Goal: Book appointment/travel/reservation

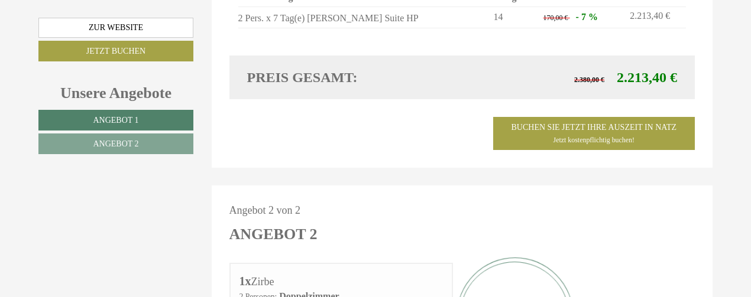
scroll to position [862, 0]
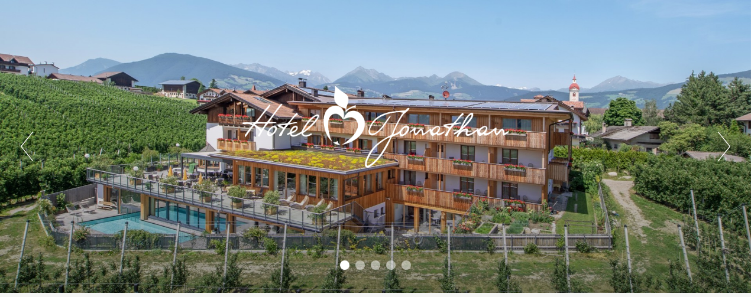
click at [363, 266] on li "2" at bounding box center [359, 265] width 9 height 9
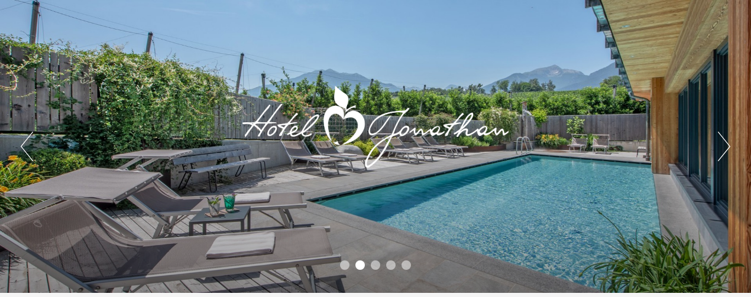
click at [377, 267] on li "3" at bounding box center [375, 265] width 9 height 9
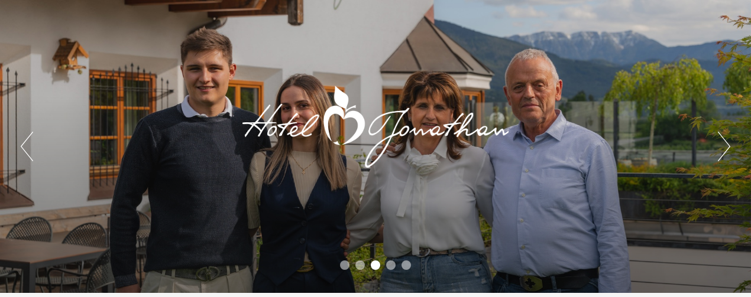
click at [386, 265] on li "4" at bounding box center [390, 265] width 9 height 9
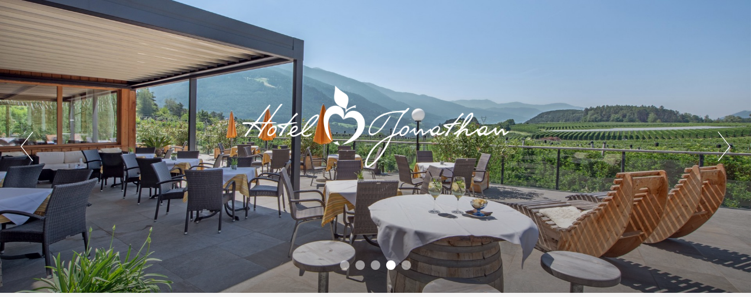
click at [410, 266] on li "5" at bounding box center [405, 265] width 9 height 9
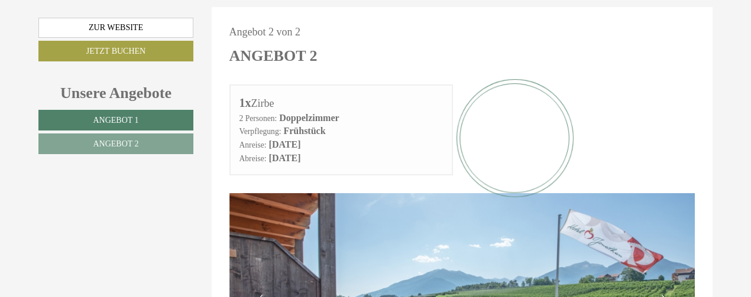
scroll to position [1561, 0]
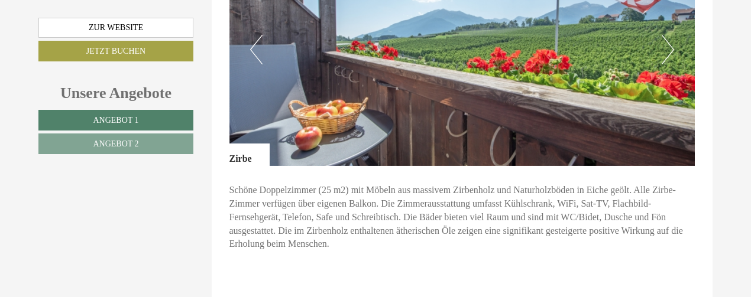
click at [665, 35] on button "Next" at bounding box center [667, 50] width 12 height 30
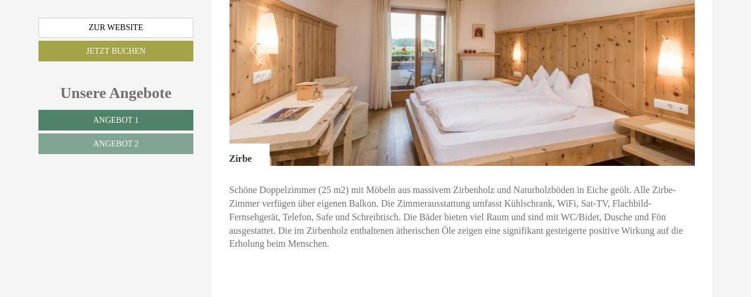
click at [690, 57] on img at bounding box center [462, 49] width 466 height 233
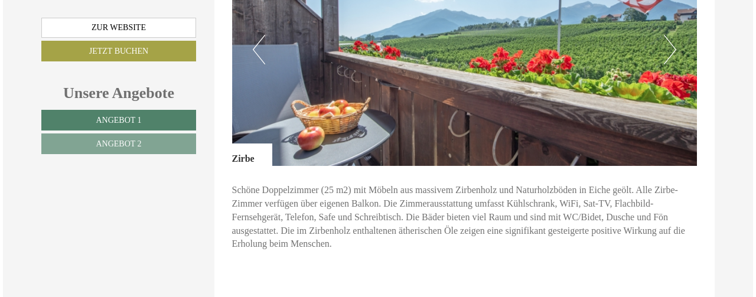
scroll to position [1821, 0]
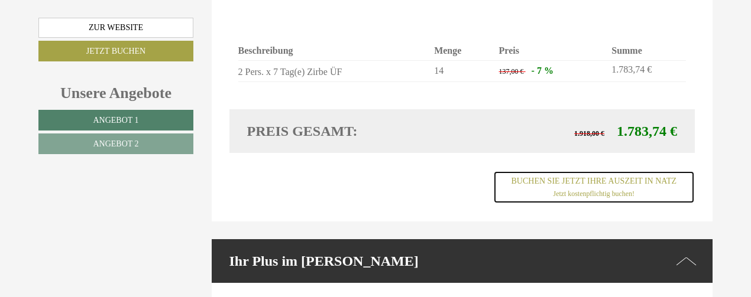
click at [590, 171] on link "Buchen Sie jetzt ihre Auszeit in Natz Jetzt kostenpflichtig buchen!" at bounding box center [594, 187] width 202 height 33
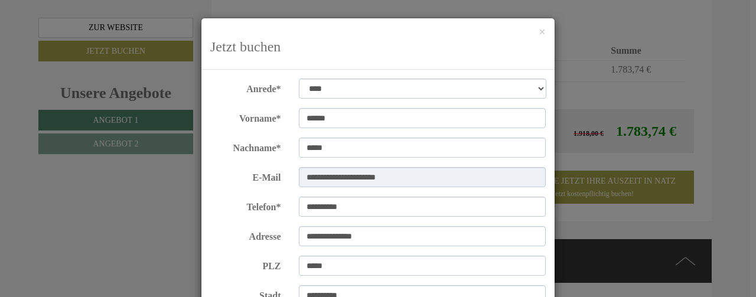
click at [550, 290] on div "**********" at bounding box center [422, 295] width 265 height 21
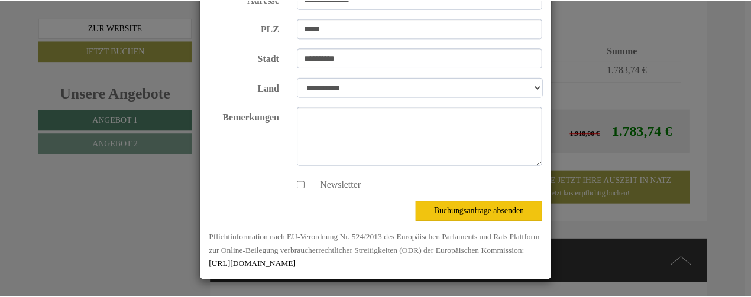
scroll to position [0, 0]
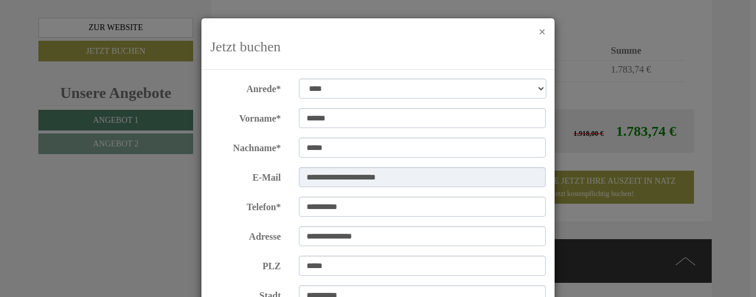
click at [541, 34] on button "×" at bounding box center [542, 32] width 7 height 12
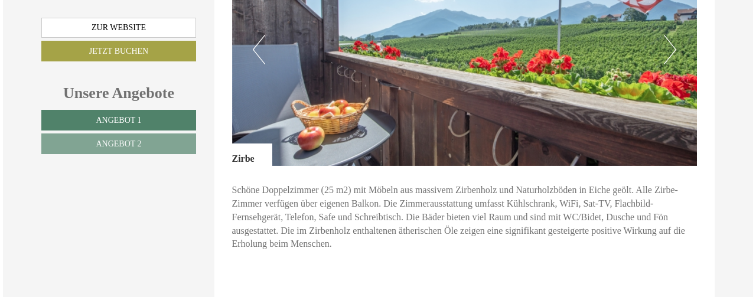
scroll to position [1821, 0]
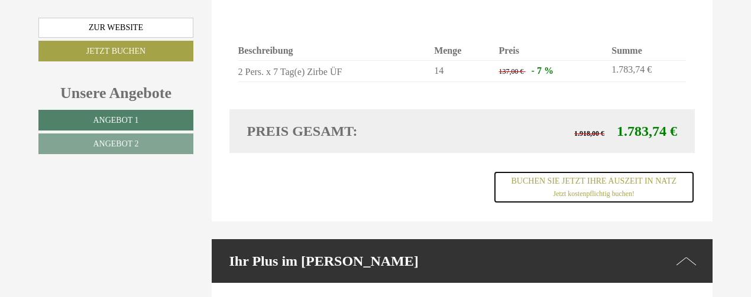
click at [574, 171] on link "Buchen Sie jetzt ihre Auszeit in Natz Jetzt kostenpflichtig buchen!" at bounding box center [594, 187] width 202 height 33
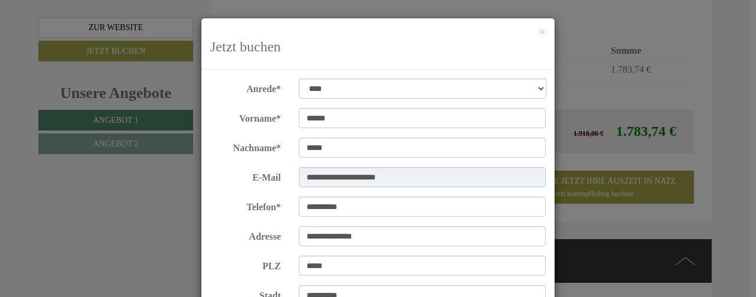
click at [750, 285] on div "**********" at bounding box center [378, 148] width 756 height 297
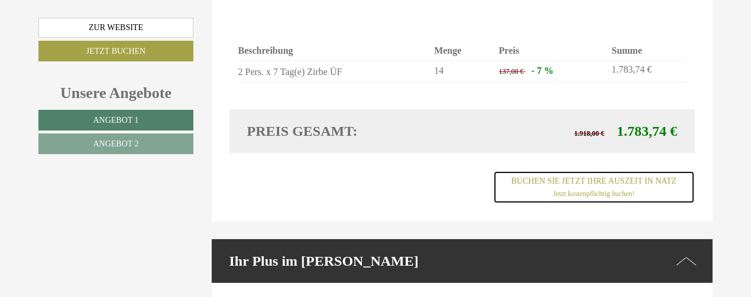
click at [593, 171] on link "Buchen Sie jetzt ihre Auszeit in Natz Jetzt kostenpflichtig buchen!" at bounding box center [594, 187] width 202 height 33
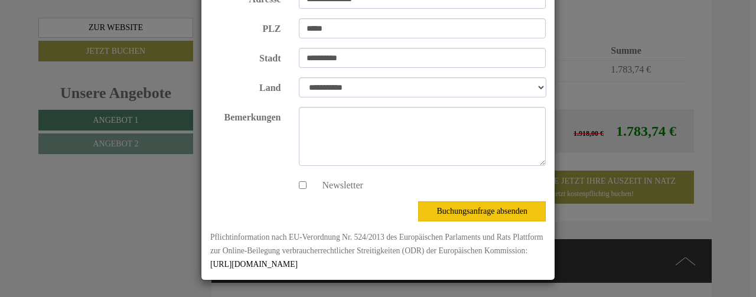
scroll to position [0, 0]
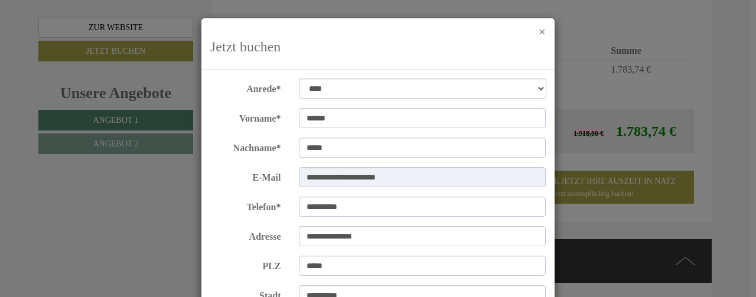
click at [539, 30] on button "×" at bounding box center [542, 32] width 7 height 12
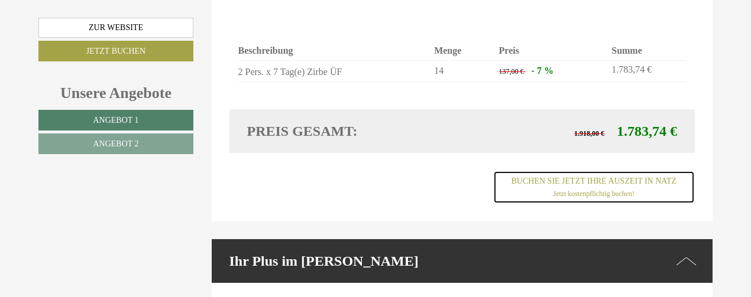
click at [579, 190] on span "Jetzt kostenpflichtig buchen!" at bounding box center [593, 194] width 81 height 8
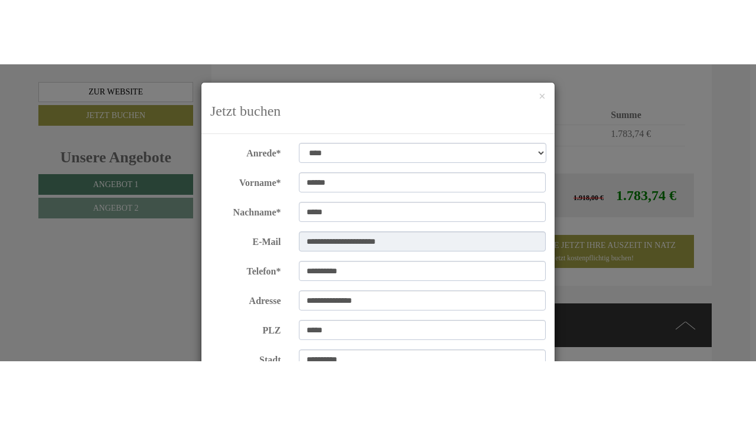
scroll to position [238, 0]
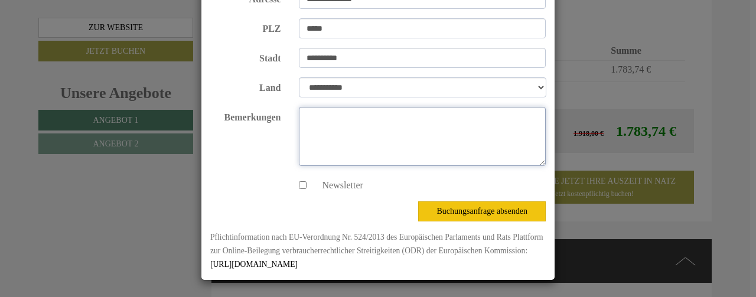
click at [329, 121] on textarea "Bemerkungen" at bounding box center [423, 136] width 248 height 59
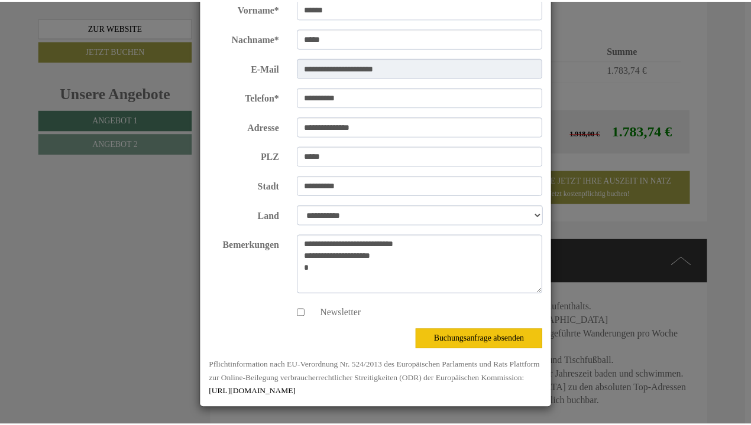
scroll to position [0, 0]
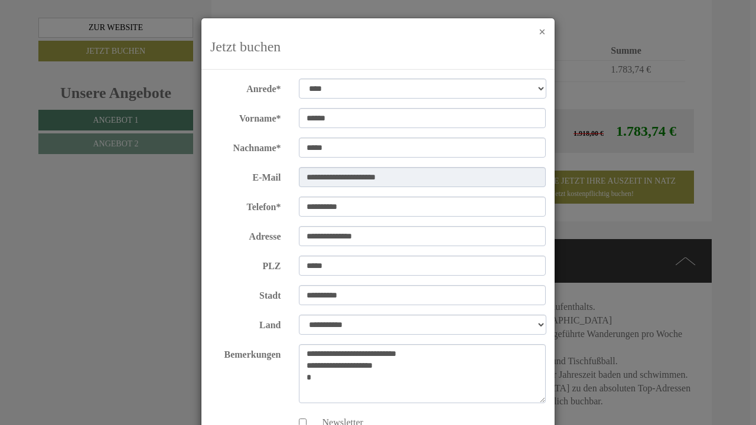
click at [540, 32] on button "×" at bounding box center [542, 32] width 7 height 12
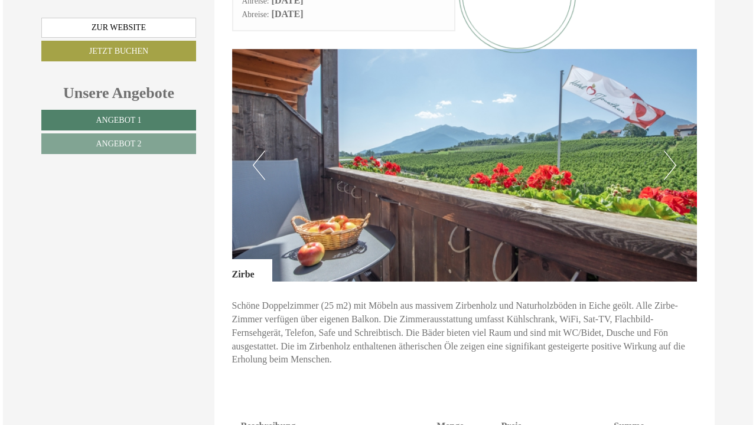
scroll to position [1818, 0]
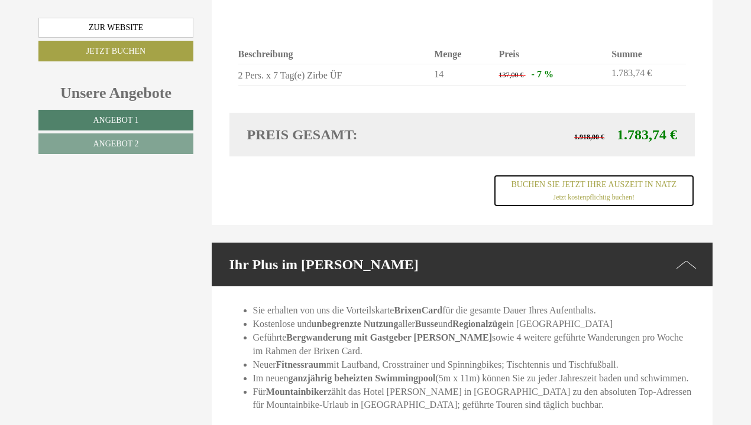
click at [594, 193] on span "Jetzt kostenpflichtig buchen!" at bounding box center [593, 197] width 81 height 8
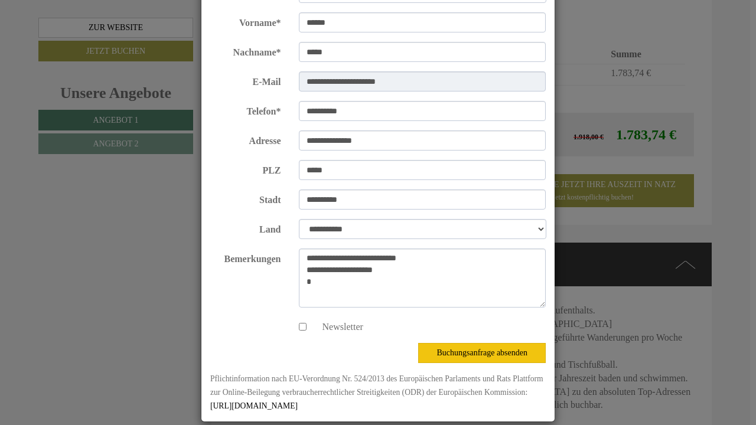
scroll to position [109, 0]
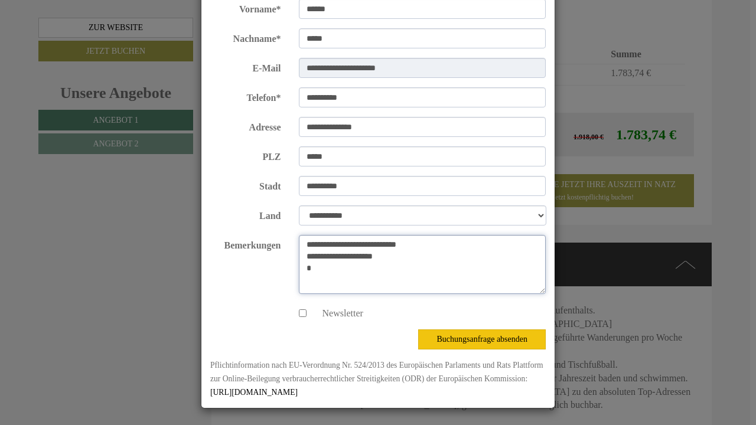
click at [316, 267] on textarea "**********" at bounding box center [423, 264] width 248 height 59
drag, startPoint x: 476, startPoint y: 256, endPoint x: 256, endPoint y: 266, distance: 220.6
click at [256, 266] on div "**********" at bounding box center [378, 264] width 353 height 59
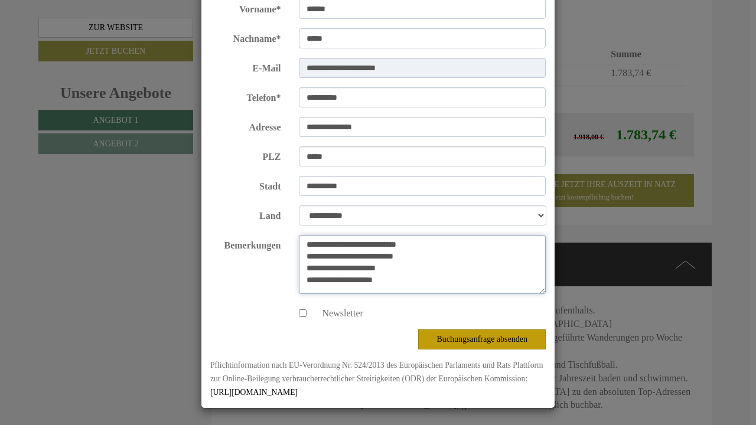
type textarea "**********"
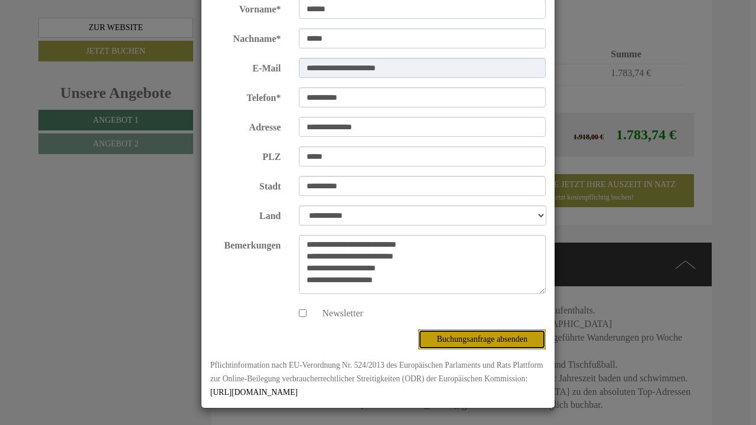
click at [480, 297] on button "Buchungsanfrage absenden" at bounding box center [482, 340] width 128 height 20
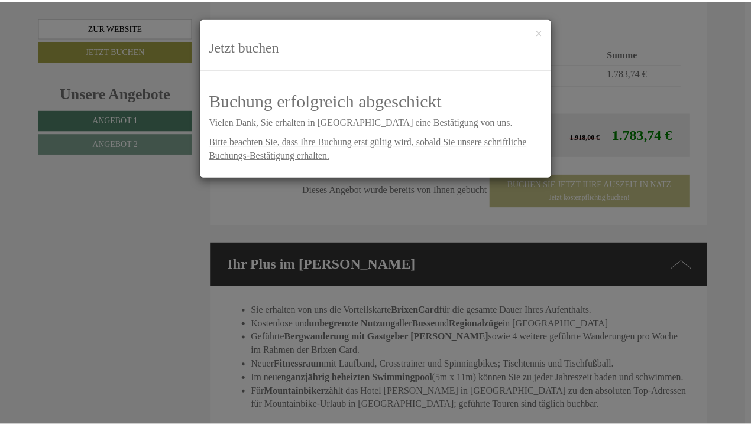
scroll to position [0, 0]
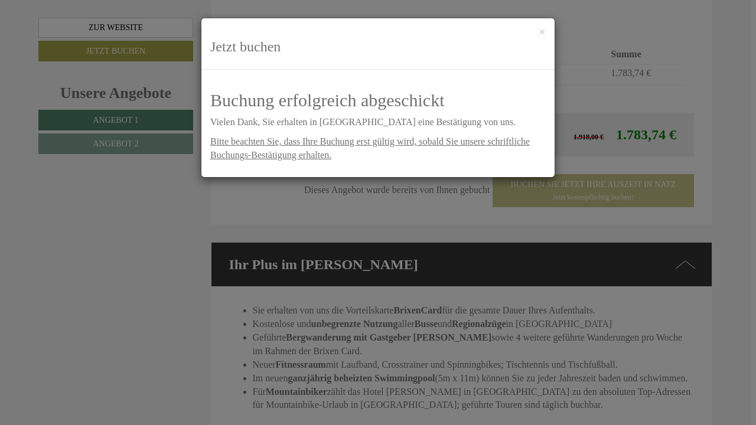
click at [599, 187] on div "**********" at bounding box center [378, 212] width 756 height 425
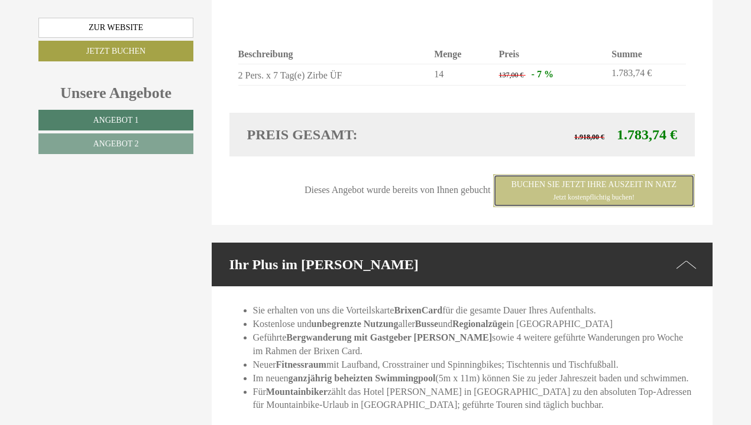
scroll to position [1445, 0]
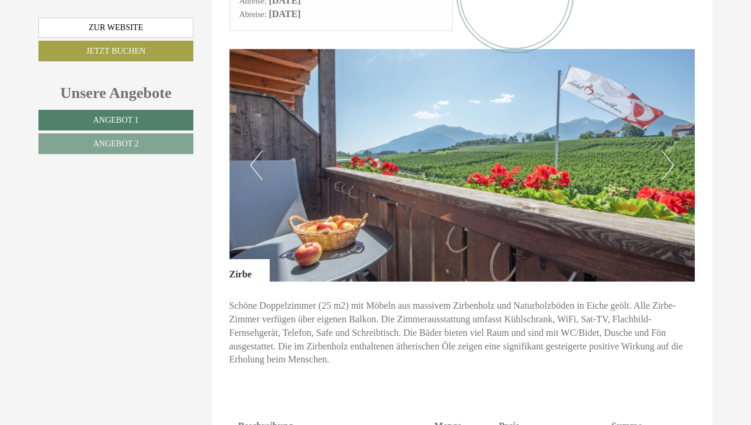
click at [667, 151] on button "Next" at bounding box center [667, 166] width 12 height 30
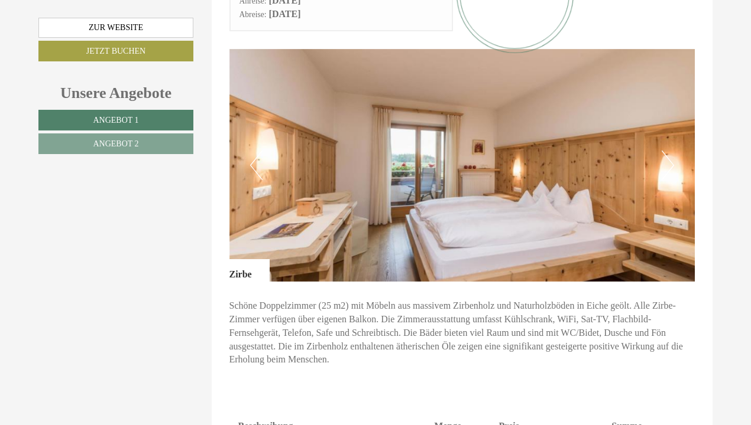
click at [667, 151] on button "Next" at bounding box center [667, 166] width 12 height 30
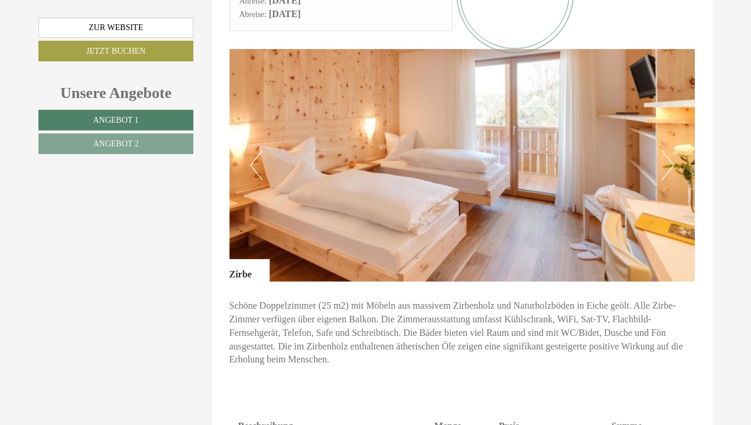
click at [668, 151] on button "Next" at bounding box center [667, 166] width 12 height 30
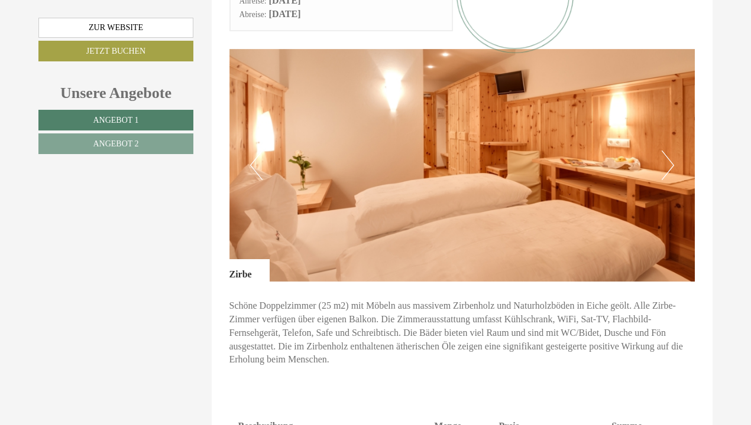
click at [667, 151] on button "Next" at bounding box center [667, 166] width 12 height 30
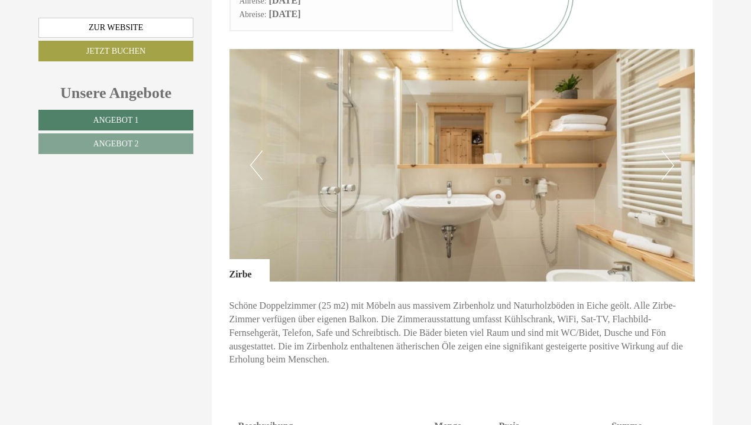
click at [665, 151] on button "Next" at bounding box center [667, 166] width 12 height 30
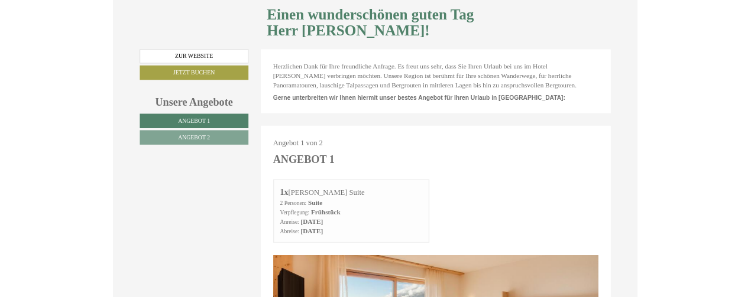
scroll to position [0, 0]
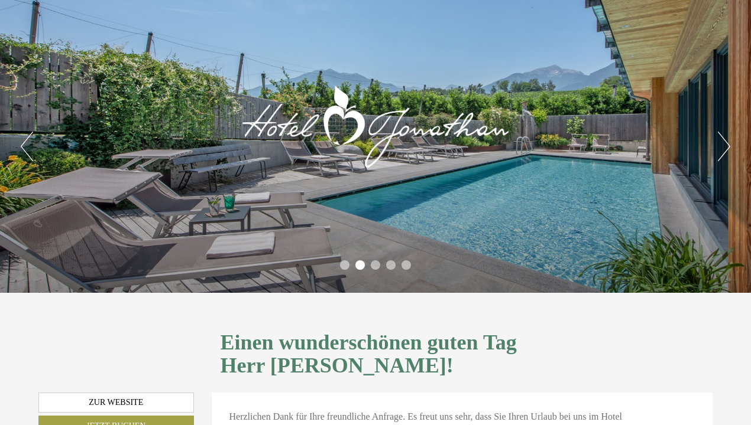
click at [726, 144] on button "Next" at bounding box center [723, 147] width 12 height 30
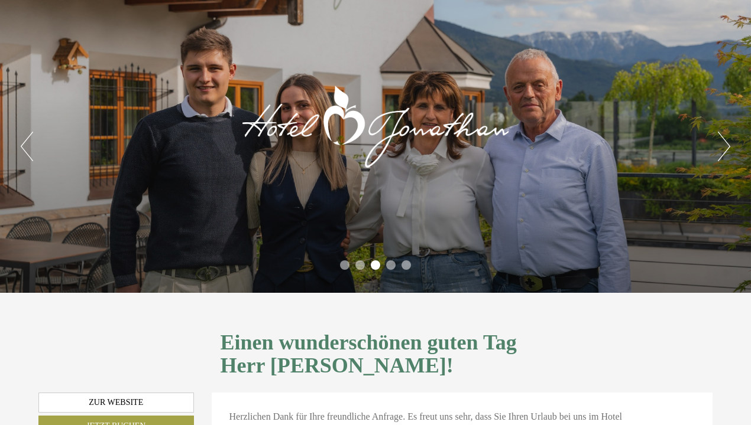
click at [726, 144] on button "Next" at bounding box center [723, 147] width 12 height 30
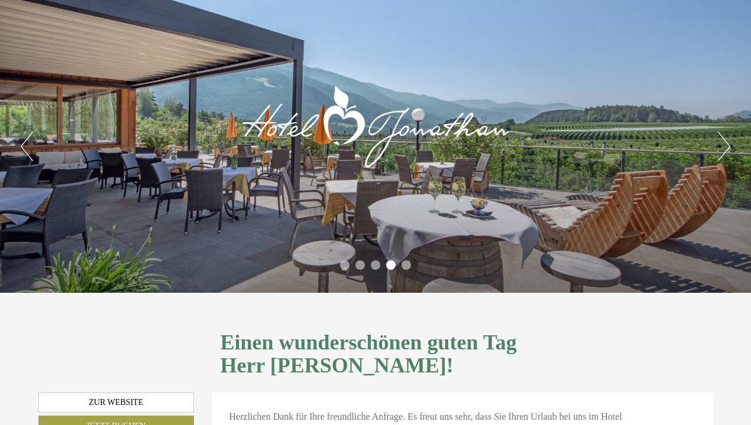
click at [726, 144] on button "Next" at bounding box center [723, 147] width 12 height 30
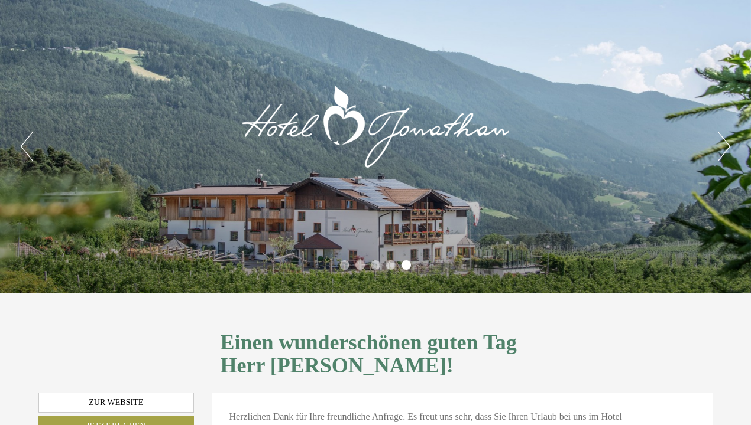
click at [726, 144] on button "Next" at bounding box center [723, 147] width 12 height 30
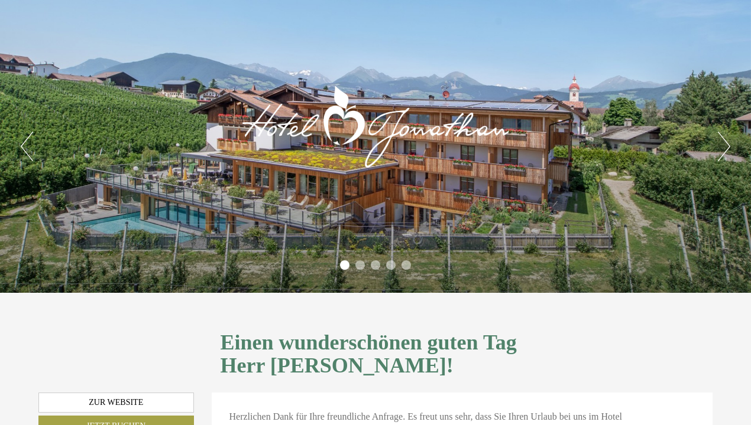
click at [726, 144] on button "Next" at bounding box center [723, 147] width 12 height 30
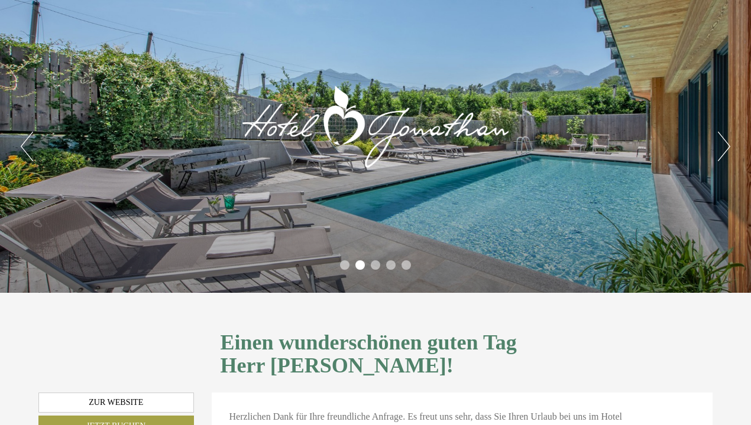
click at [726, 144] on button "Next" at bounding box center [723, 147] width 12 height 30
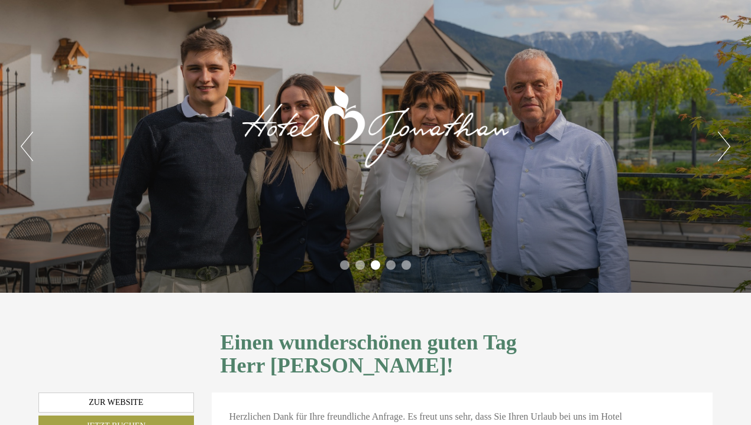
click at [726, 144] on button "Next" at bounding box center [723, 147] width 12 height 30
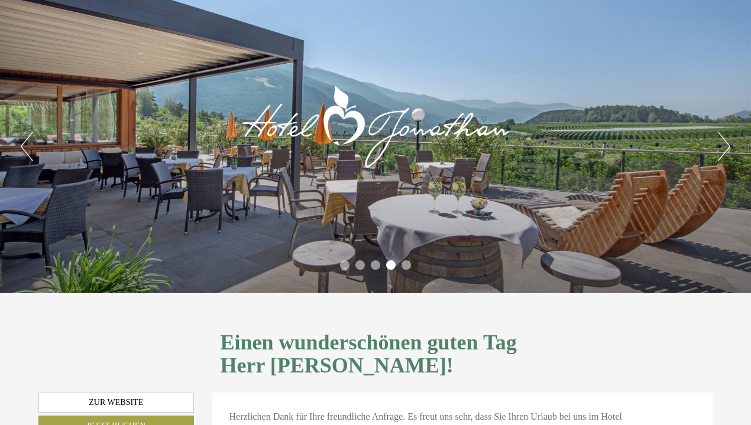
click at [726, 144] on button "Next" at bounding box center [723, 147] width 12 height 30
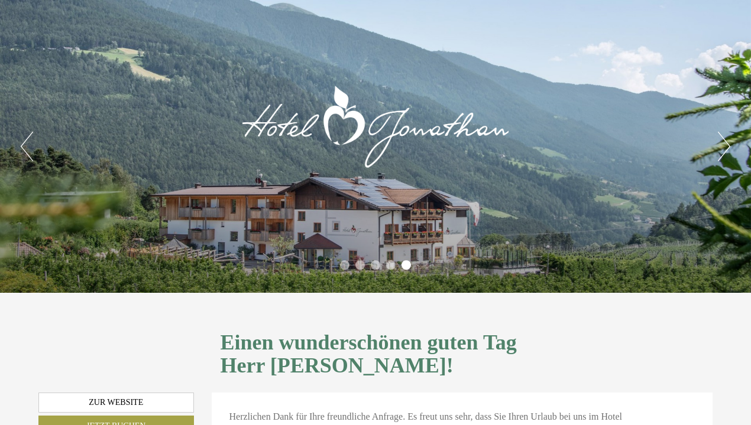
click at [726, 144] on button "Next" at bounding box center [723, 147] width 12 height 30
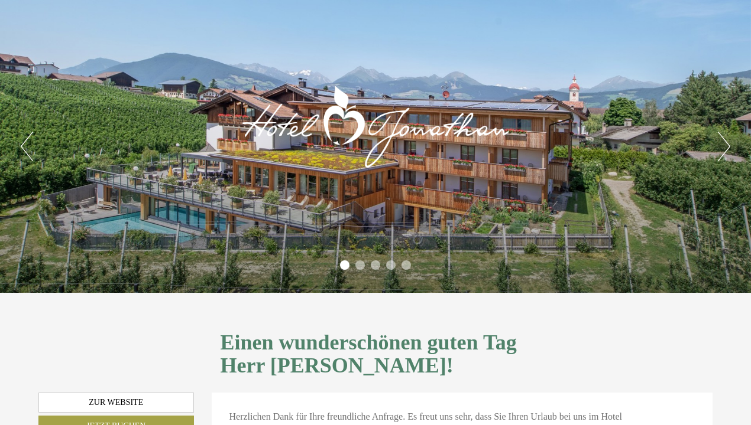
click at [703, 297] on div "Einen wunderschönen guten Tag Herr [PERSON_NAME]!" at bounding box center [462, 352] width 519 height 82
click at [125, 297] on div at bounding box center [116, 352] width 173 height 82
click at [684, 297] on div "Einen wunderschönen guten Tag Herr [PERSON_NAME]!" at bounding box center [462, 352] width 519 height 82
